Goal: Transaction & Acquisition: Purchase product/service

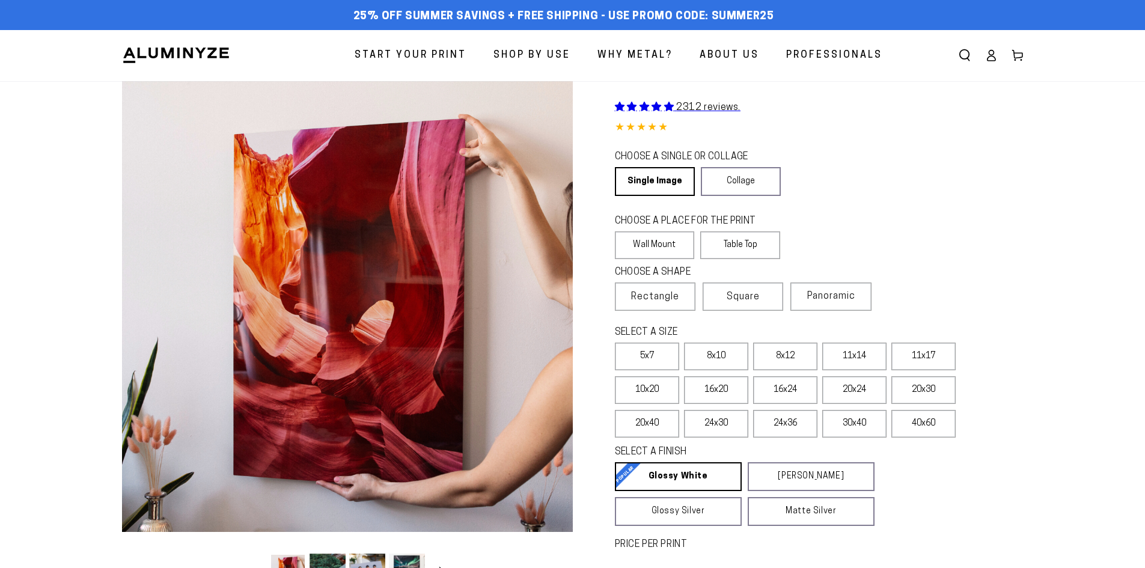
select select "**********"
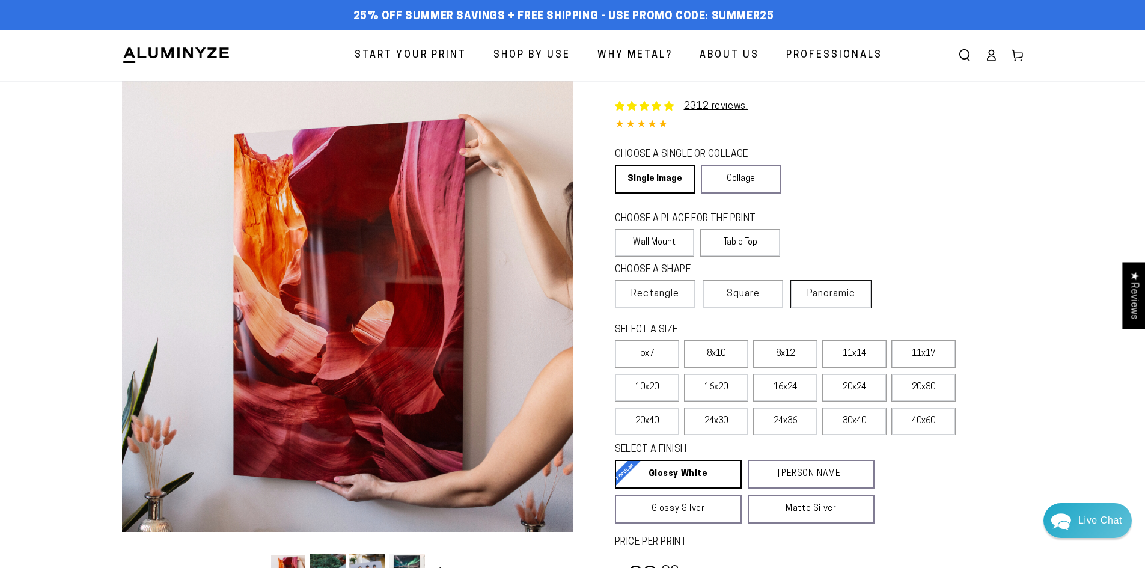
click at [822, 289] on span "Panoramic" at bounding box center [831, 294] width 48 height 10
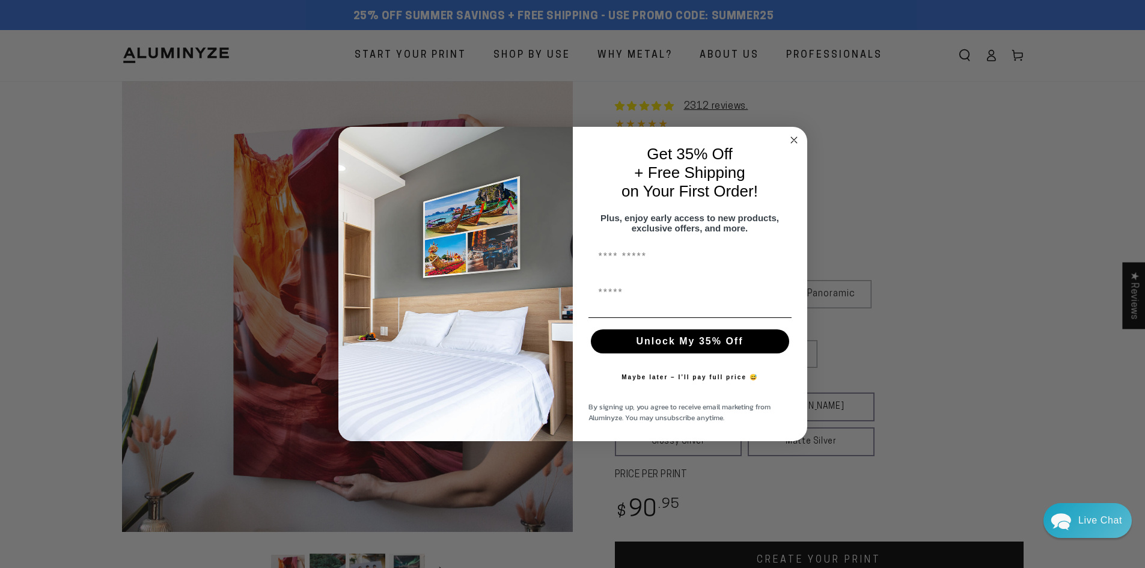
click at [791, 133] on circle "Close dialog" at bounding box center [794, 140] width 14 height 14
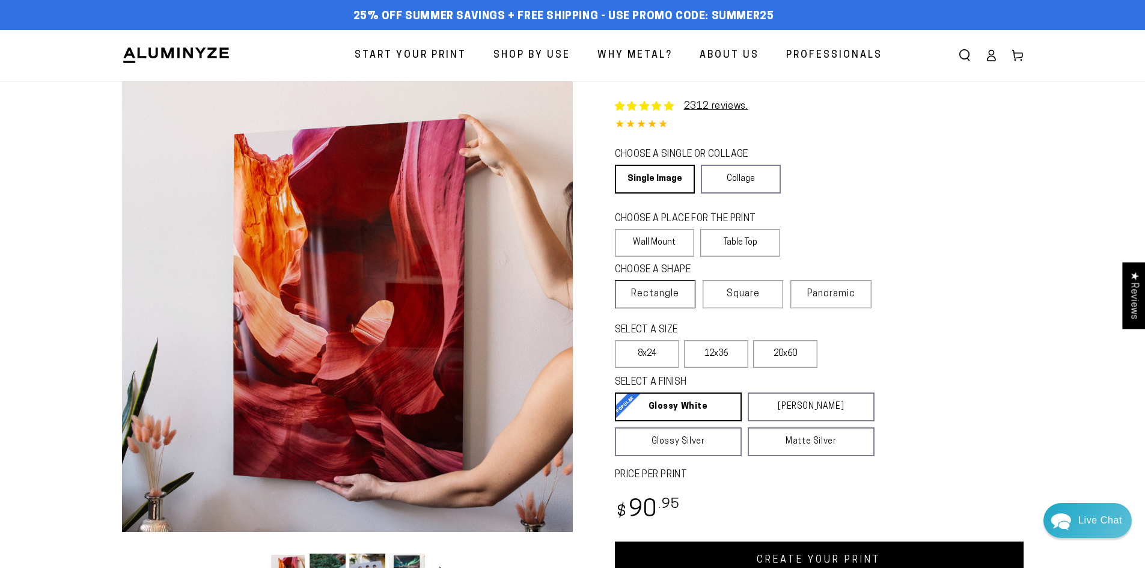
click at [664, 289] on span "Rectangle" at bounding box center [655, 294] width 48 height 14
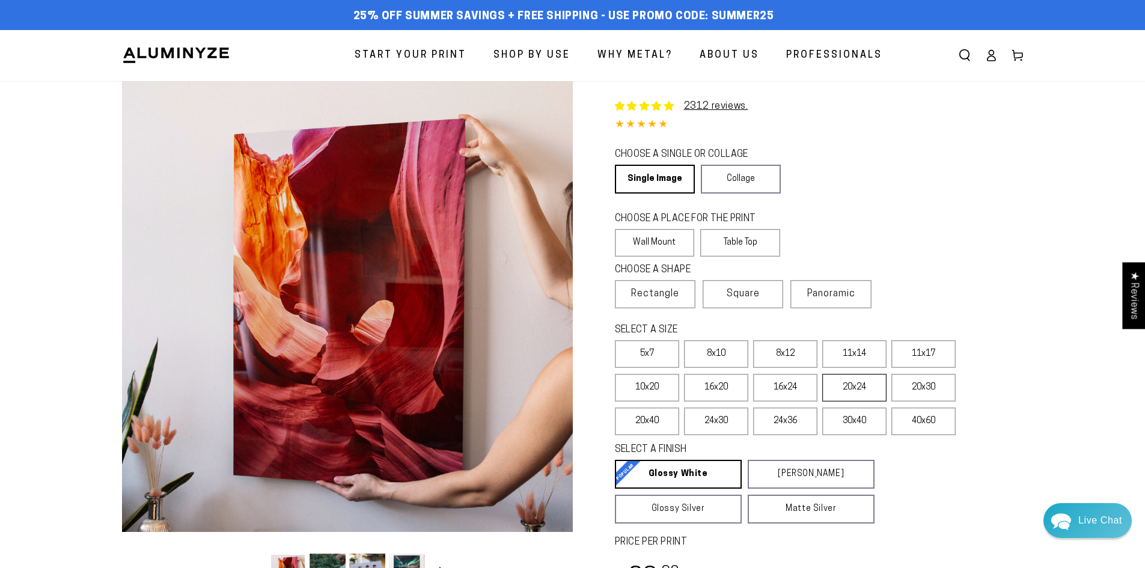
click at [843, 383] on label "20x24" at bounding box center [854, 388] width 64 height 28
click at [774, 397] on label "16x24" at bounding box center [785, 388] width 64 height 28
